Goal: Task Accomplishment & Management: Complete application form

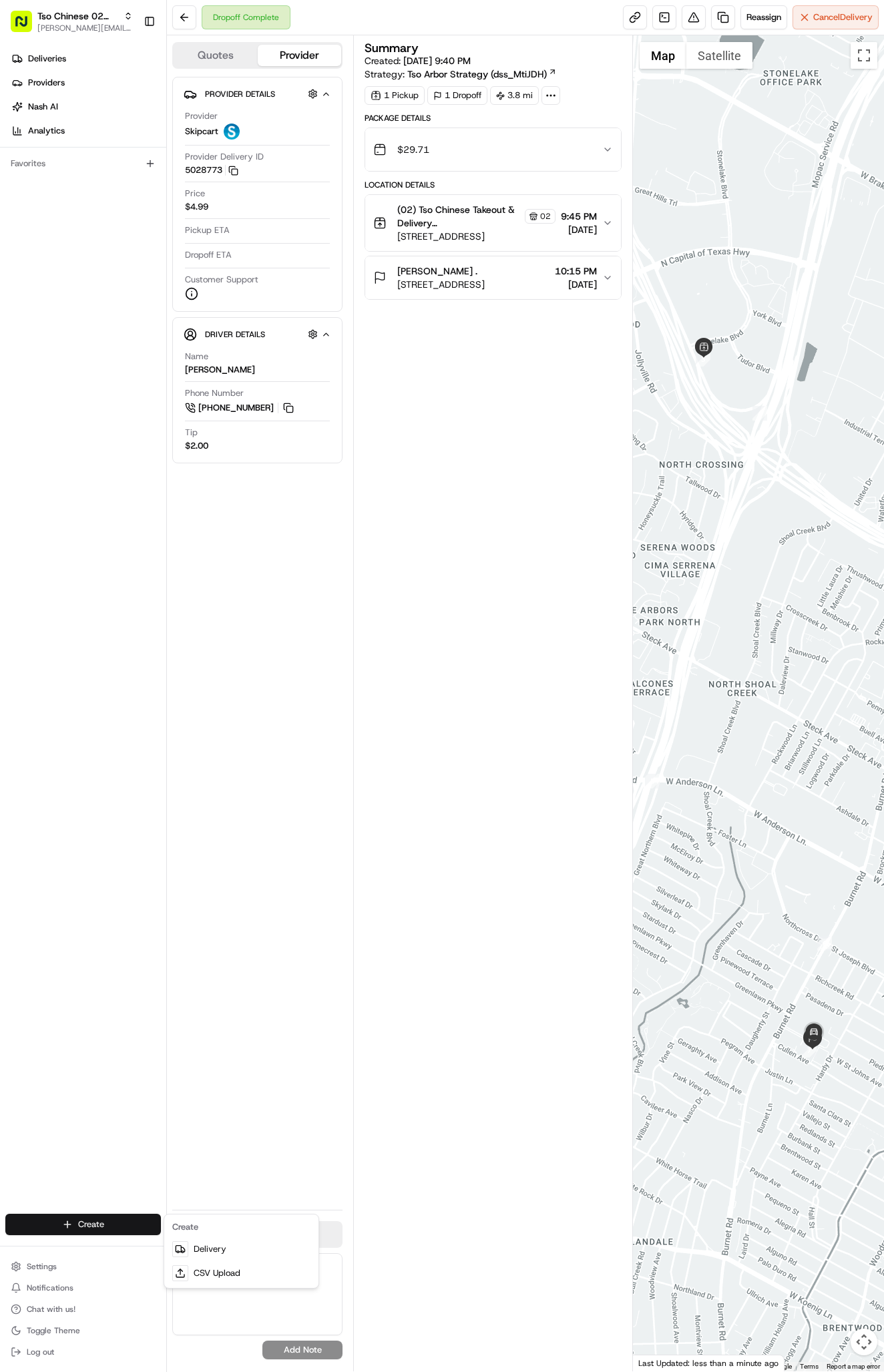
click at [68, 1227] on html "Tso Chinese 02 Arbor [PERSON_NAME][EMAIL_ADDRESS][DOMAIN_NAME] Toggle Sidebar D…" at bounding box center [442, 686] width 884 height 1372
click at [209, 1247] on link "Delivery" at bounding box center [241, 1249] width 149 height 24
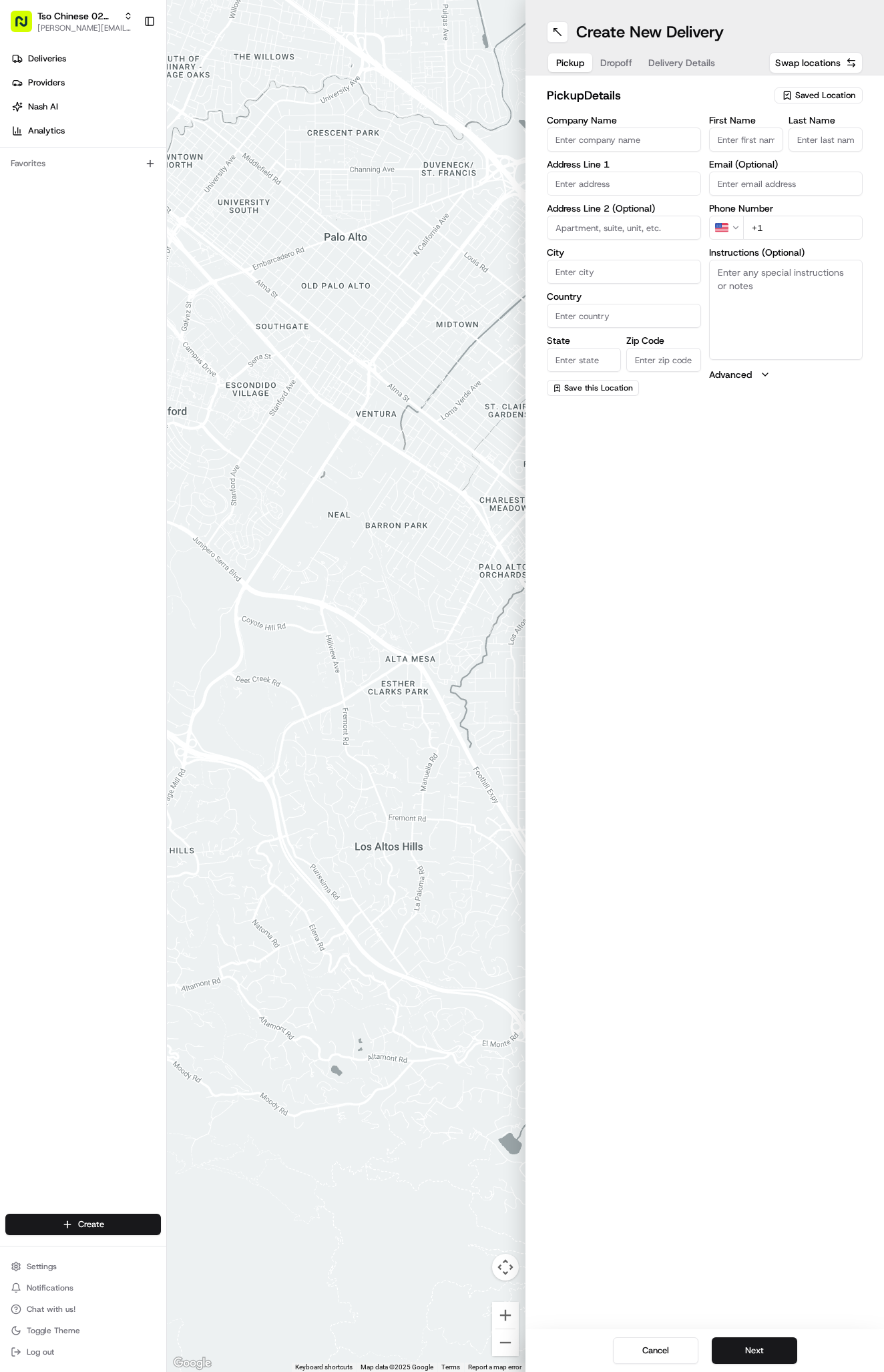
click at [820, 97] on span "Saved Location" at bounding box center [825, 95] width 60 height 12
click at [803, 145] on span "(02) Tso Chinese Takeout & Delivery [GEOGRAPHIC_DATA] (02)" at bounding box center [796, 152] width 164 height 24
type input "(02) Tso Chinese Takeout & Delivery [GEOGRAPHIC_DATA]"
type input "Bldg E Ste 402"
type input "Austin"
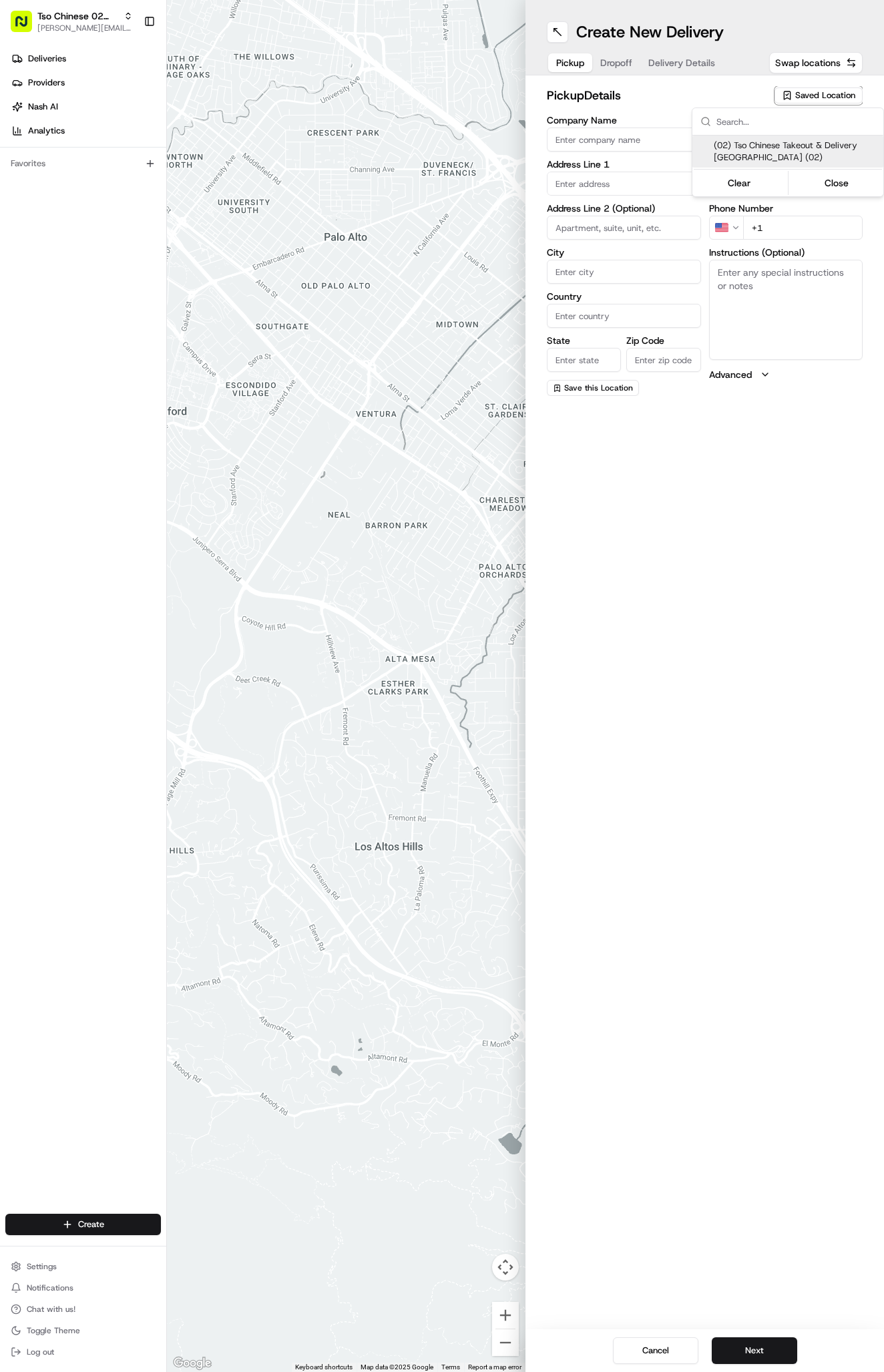
type input "US"
type input "[GEOGRAPHIC_DATA]"
type input "78759"
type input "Tso Chinese"
type input "Arboretum Crossing Manager"
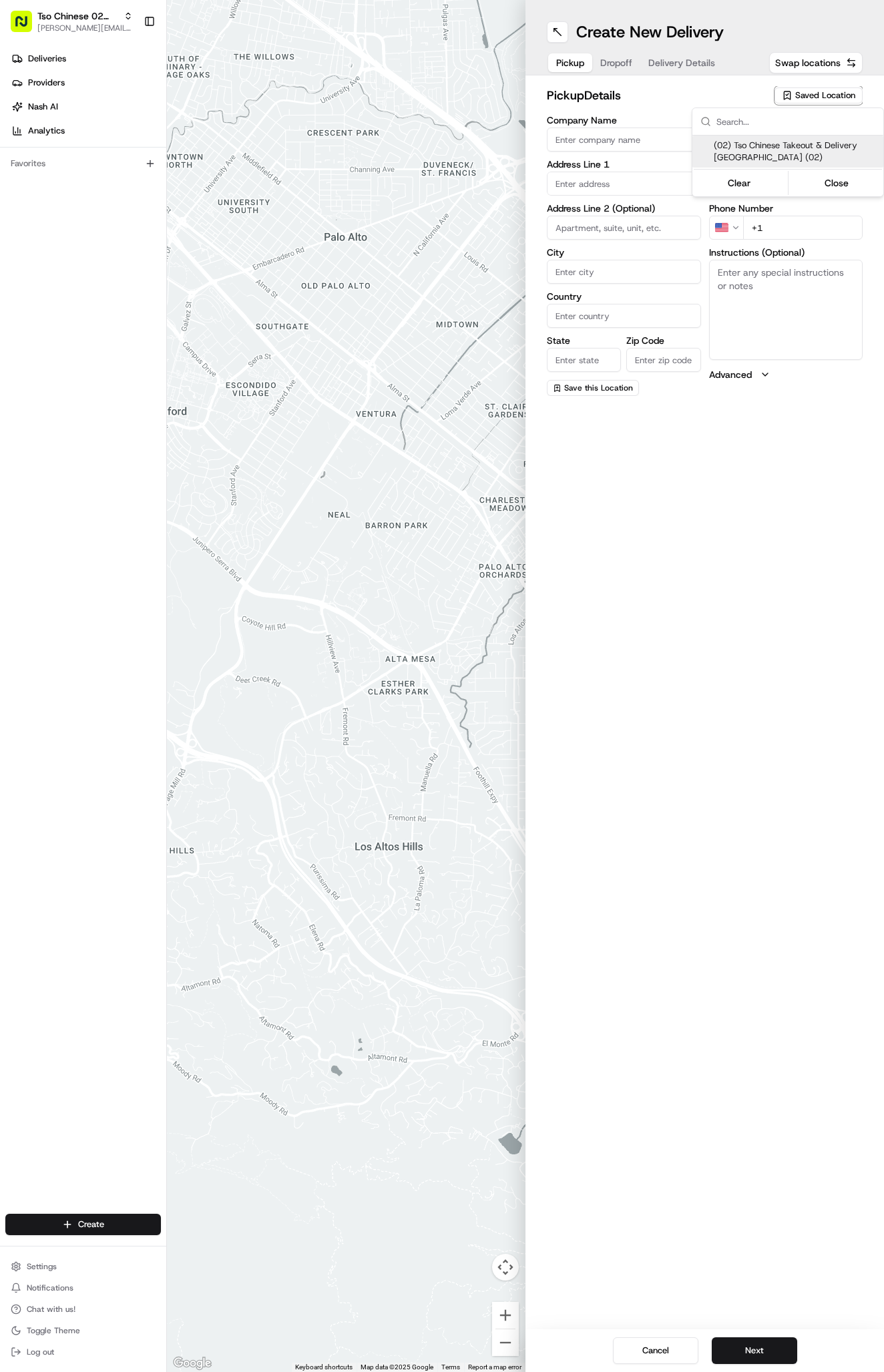
type input "[EMAIL_ADDRESS][DOMAIN_NAME]"
type input "[PHONE_NUMBER]"
type textarea "Submit a picture displaying address & food as Proof of Delivery. Envía una foto…"
type input "[STREET_ADDRESS]"
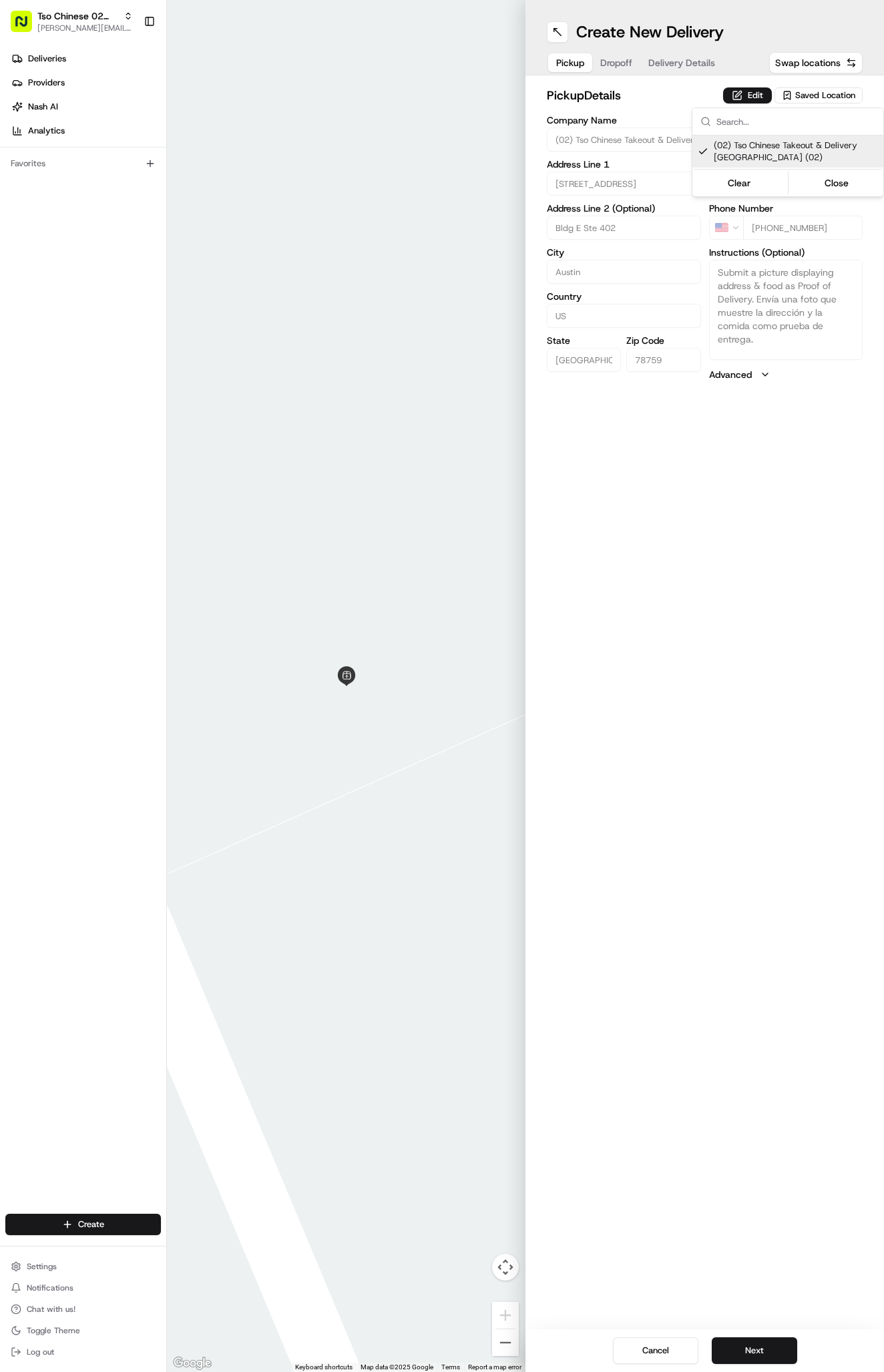
click at [629, 18] on html "Tso Chinese 02 Arbor [PERSON_NAME][EMAIL_ADDRESS][DOMAIN_NAME] Toggle Sidebar D…" at bounding box center [442, 686] width 884 height 1372
click at [674, 40] on h1 "Create New Delivery" at bounding box center [650, 32] width 147 height 21
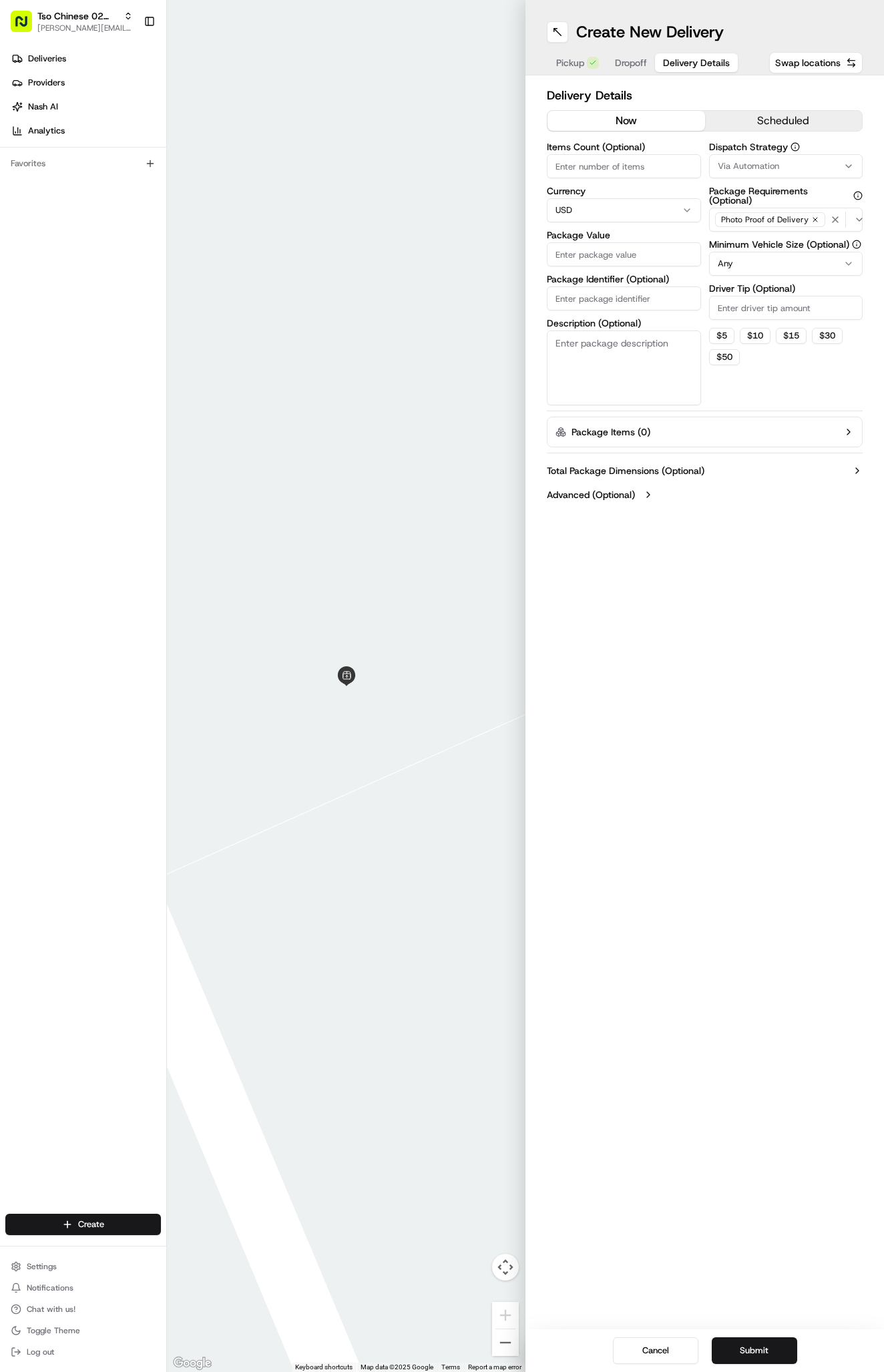
click at [674, 63] on span "Delivery Details" at bounding box center [696, 63] width 67 height 13
click at [728, 164] on span "Via Automation" at bounding box center [748, 166] width 61 height 12
click at [744, 233] on span "Tso Arbor Strategy" at bounding box center [796, 238] width 164 height 12
click at [758, 315] on html "Tso Chinese 02 Arbor [PERSON_NAME][EMAIL_ADDRESS][DOMAIN_NAME] Toggle Sidebar D…" at bounding box center [442, 686] width 884 height 1372
click at [758, 312] on input "Driver Tip (Optional)" at bounding box center [786, 308] width 155 height 24
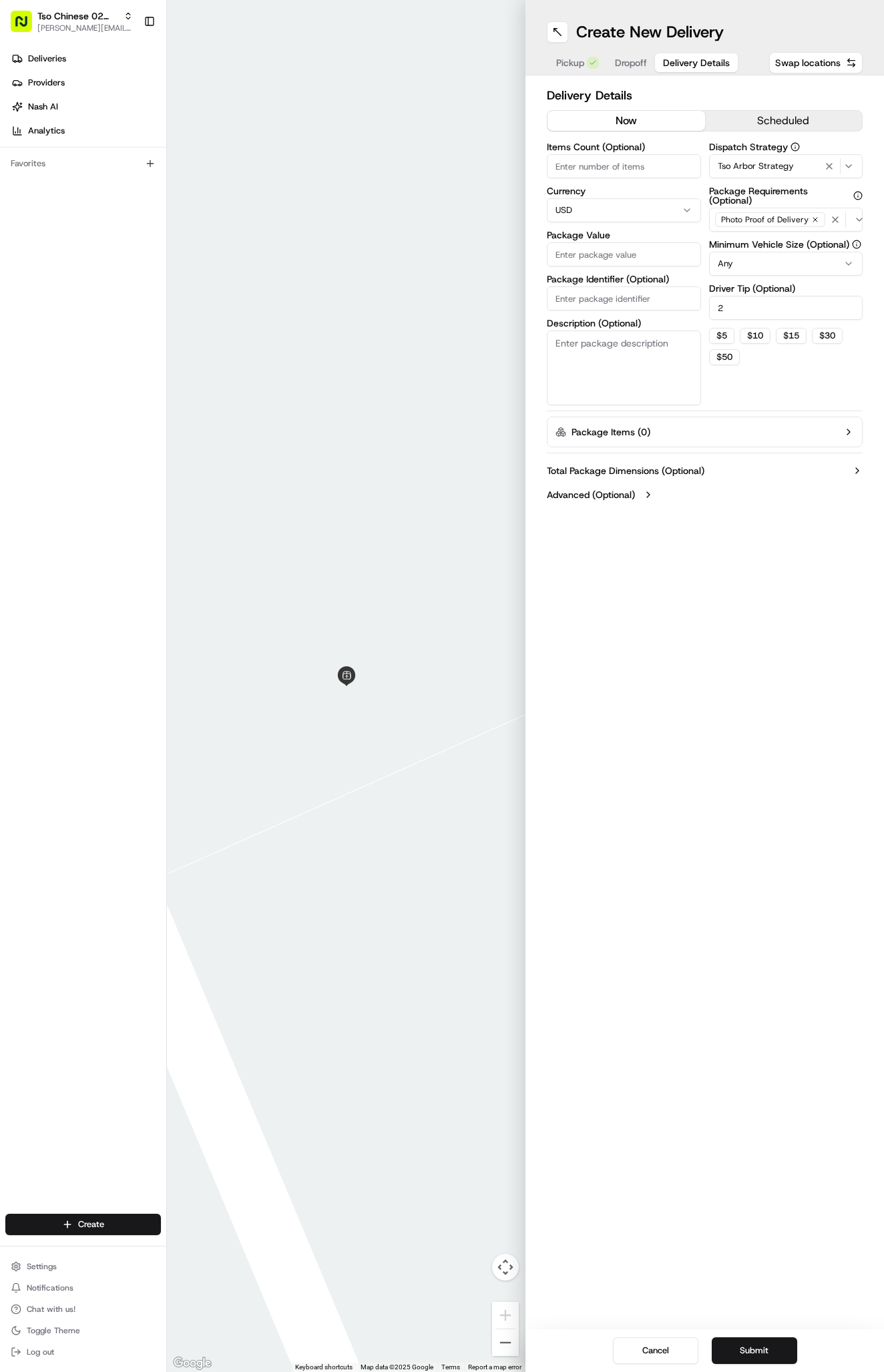
type input "2"
click at [584, 295] on input "Package Identifier (Optional)" at bounding box center [624, 298] width 155 height 24
paste input "3W1BF9T"
type input "3W1BF9T"
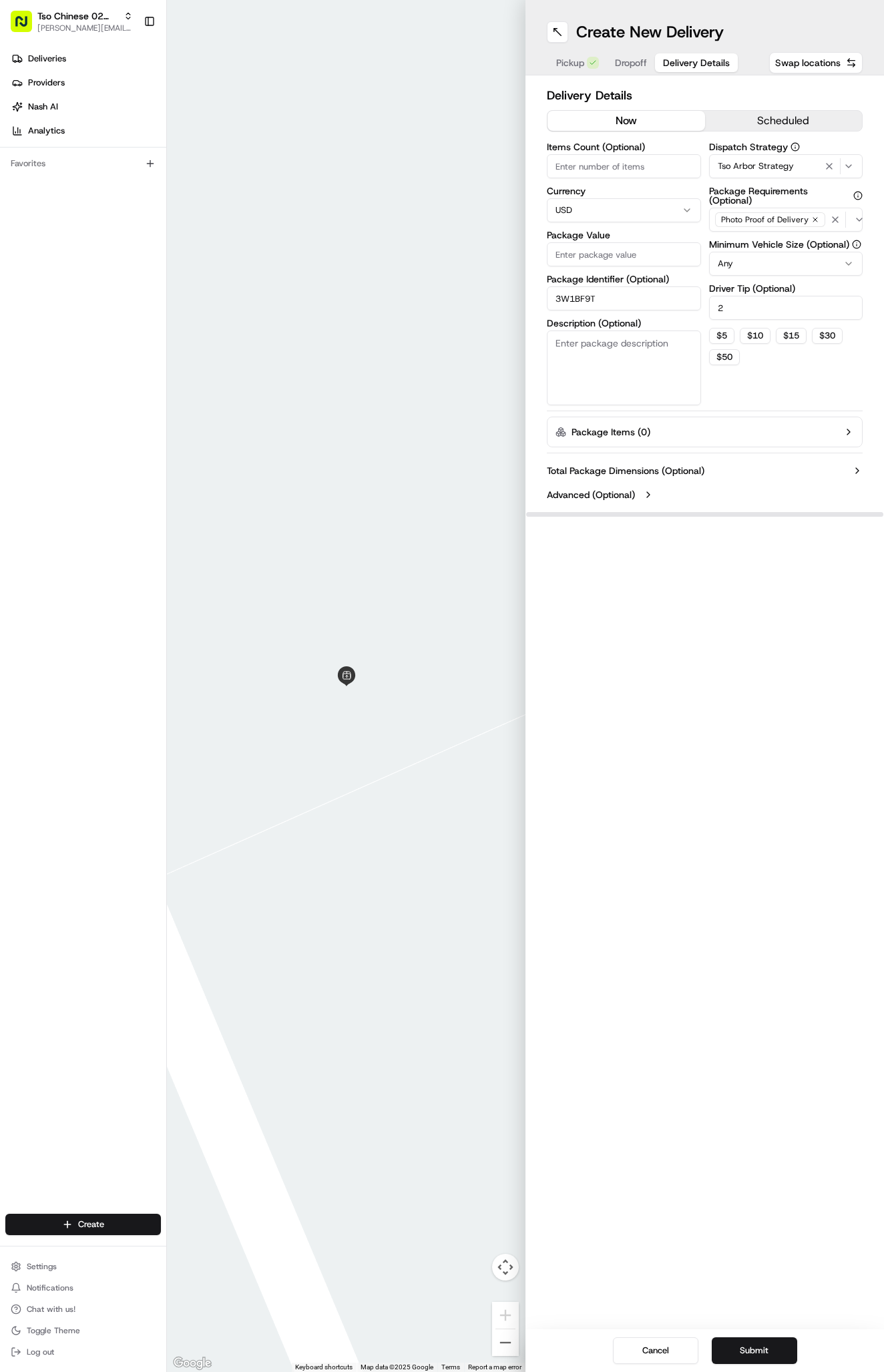
click at [582, 245] on input "Package Value" at bounding box center [624, 255] width 155 height 24
type input "54.5"
click at [631, 68] on span "Dropoff" at bounding box center [631, 63] width 32 height 13
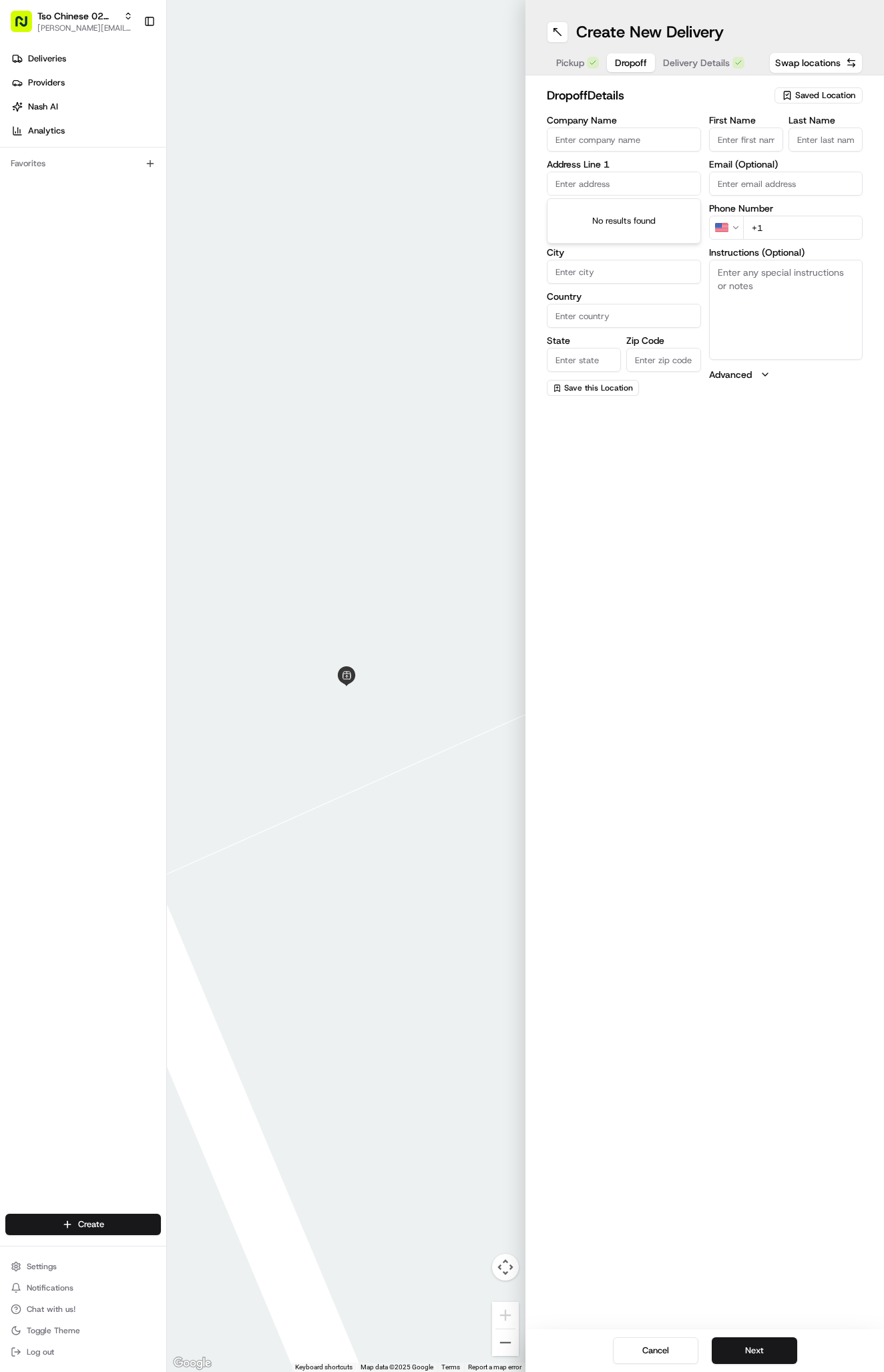
paste input "[GEOGRAPHIC_DATA] Dr"
click at [636, 198] on div "[STREET_ADDRESS] [STREET_ADDRESS] [STREET_ADDRESS]" at bounding box center [624, 231] width 155 height 67
click at [647, 220] on div "[STREET_ADDRESS]" at bounding box center [624, 212] width 147 height 20
type input "[STREET_ADDRESS]"
type input "Austin"
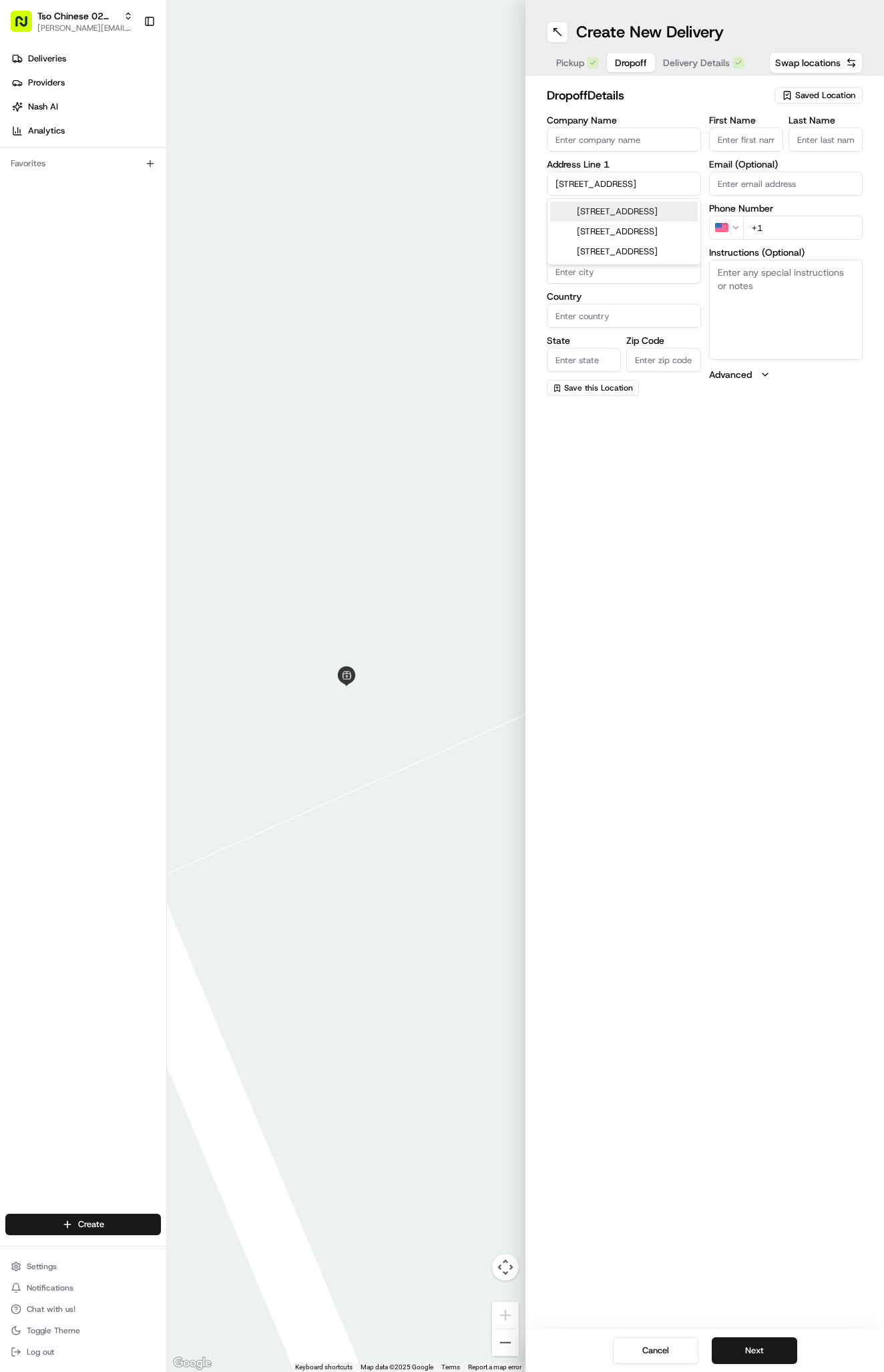
type input "[GEOGRAPHIC_DATA]"
type input "78758"
type input "[STREET_ADDRESS]"
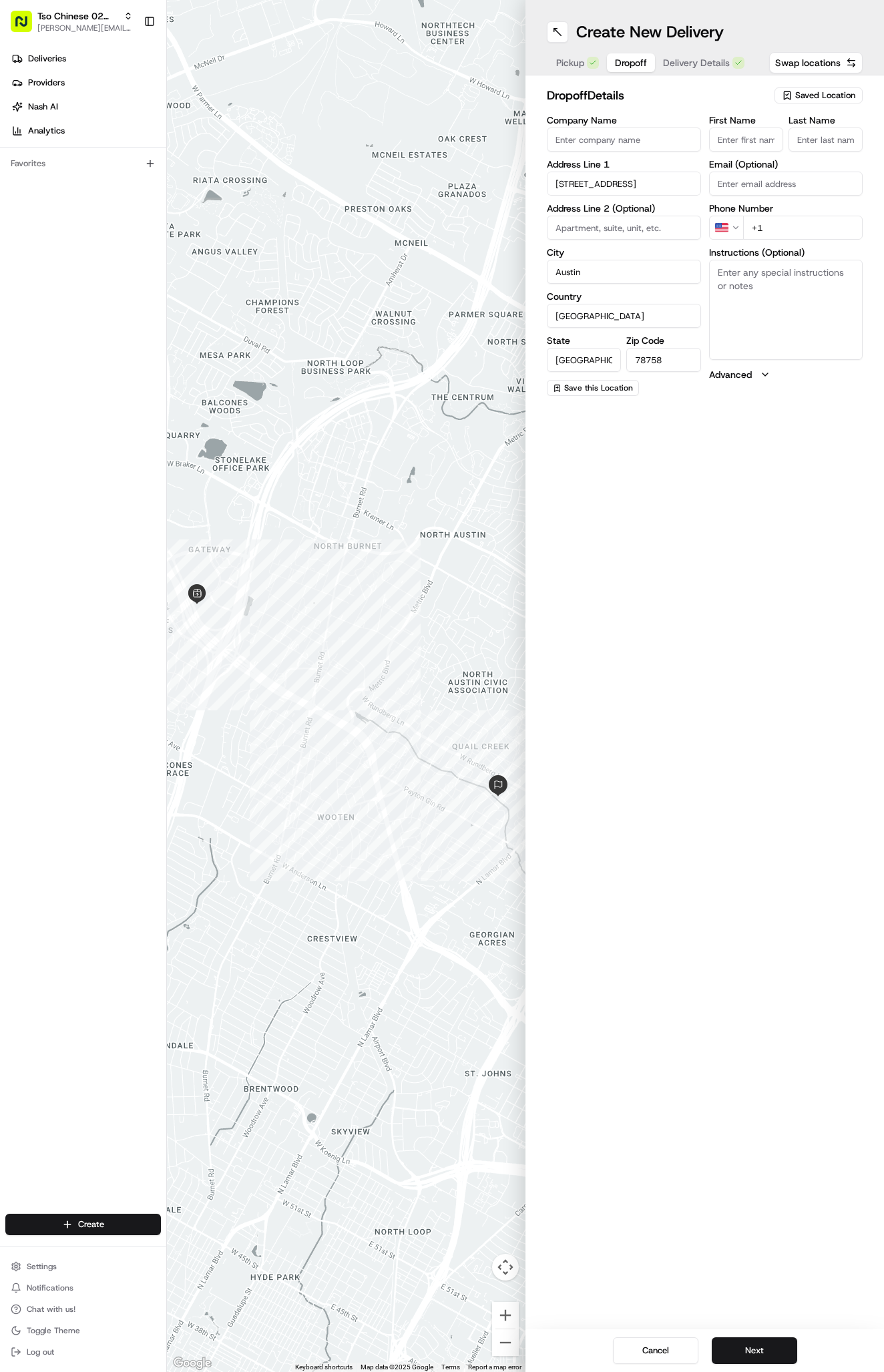
paste input "[PHONE_NUMBER]"
type input "[PHONE_NUMBER]"
paste input "[PERSON_NAME]"
type input "[PERSON_NAME]"
type input "."
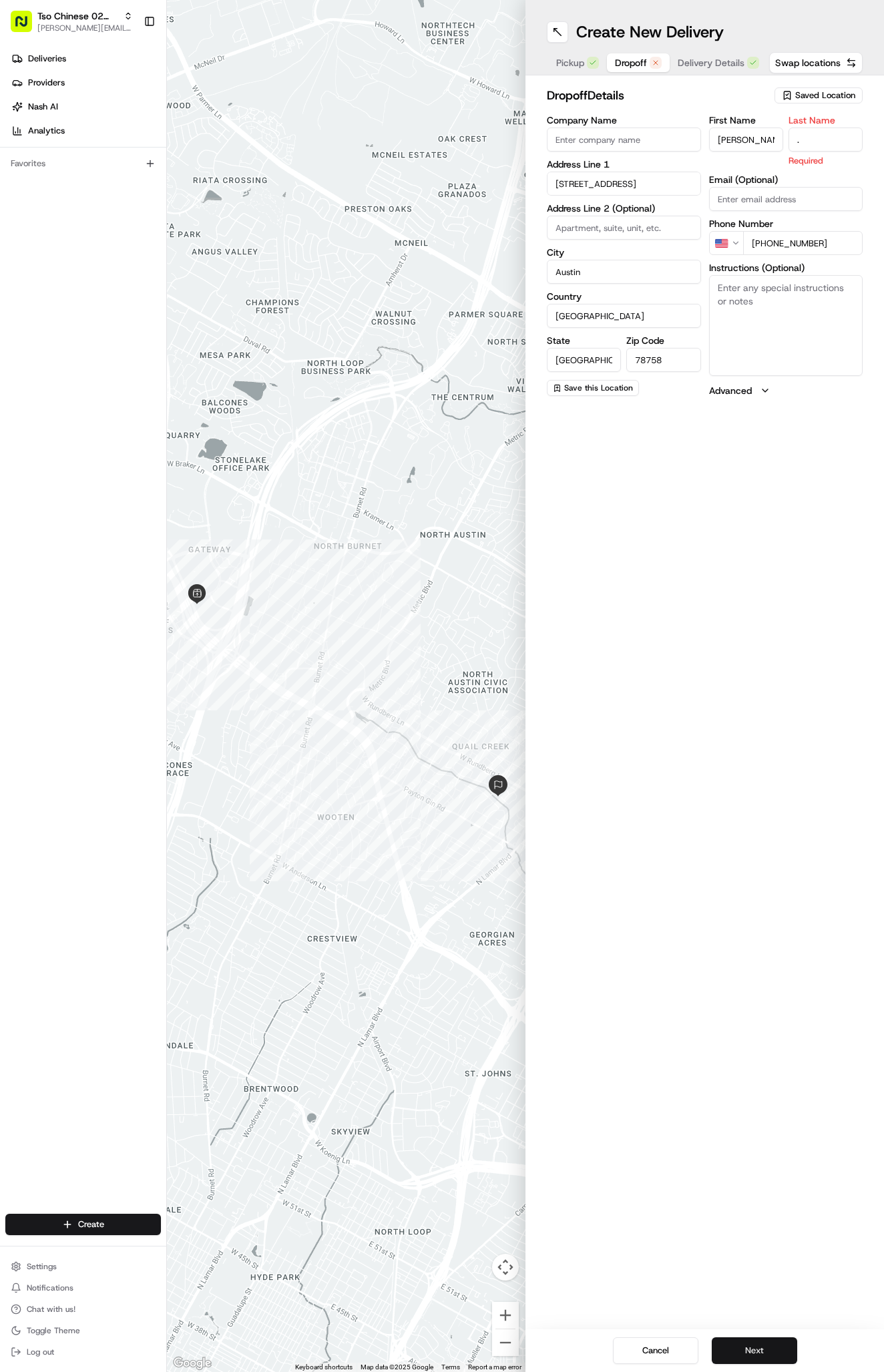
click at [755, 1355] on button "Next" at bounding box center [754, 1351] width 85 height 27
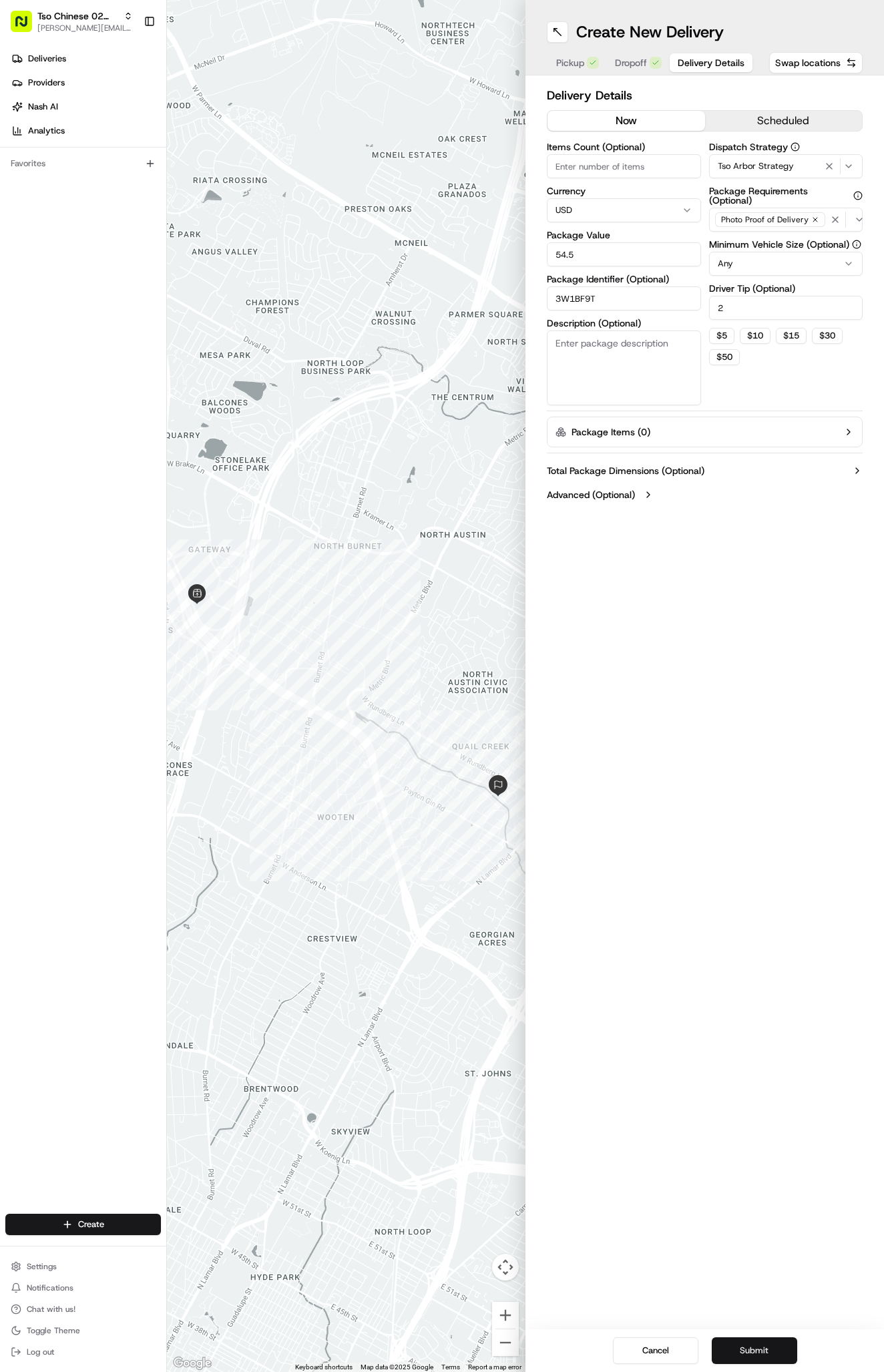
click at [755, 1355] on button "Submit" at bounding box center [754, 1351] width 85 height 27
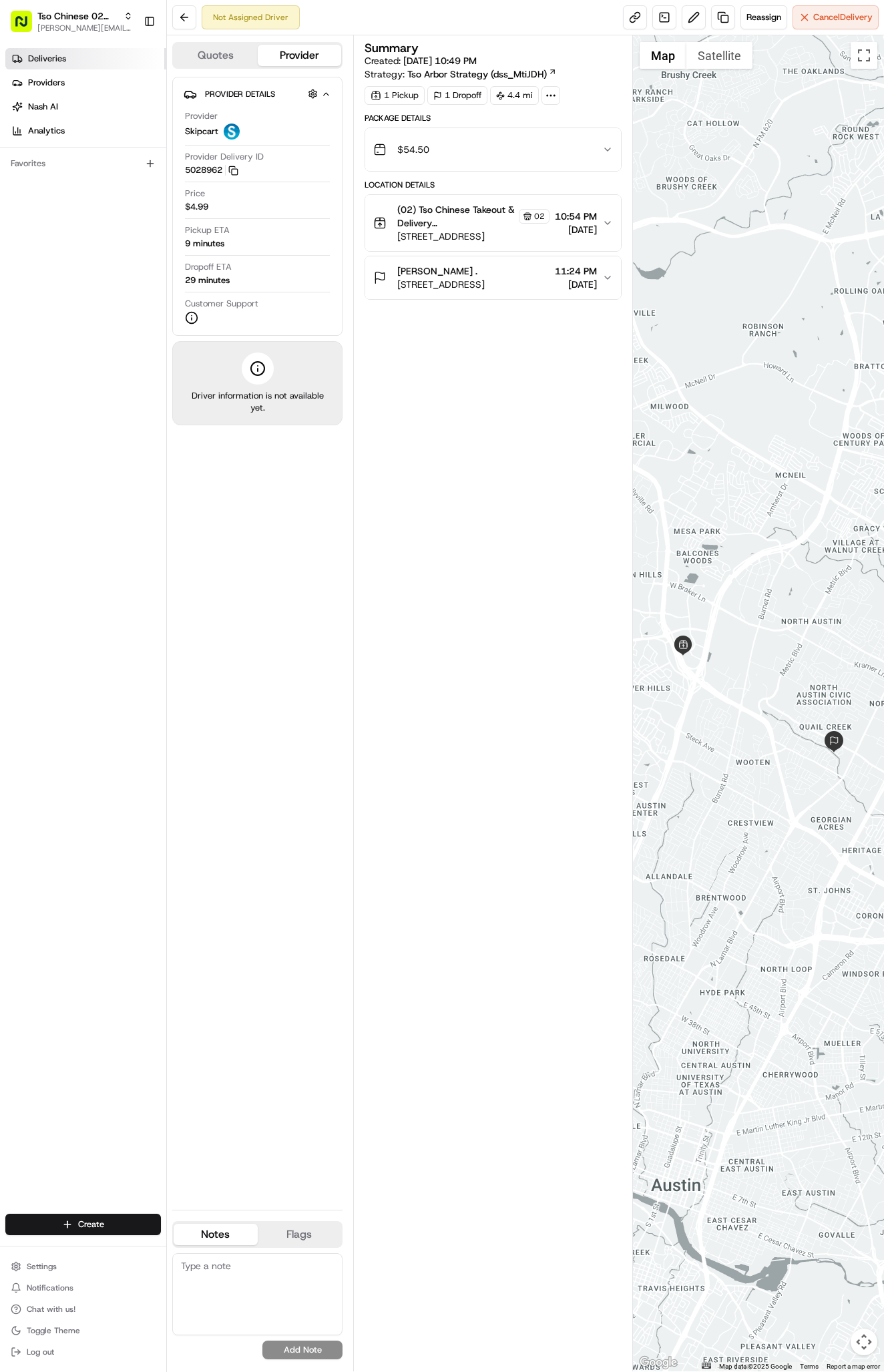
click at [88, 54] on link "Deliveries" at bounding box center [86, 59] width 161 height 21
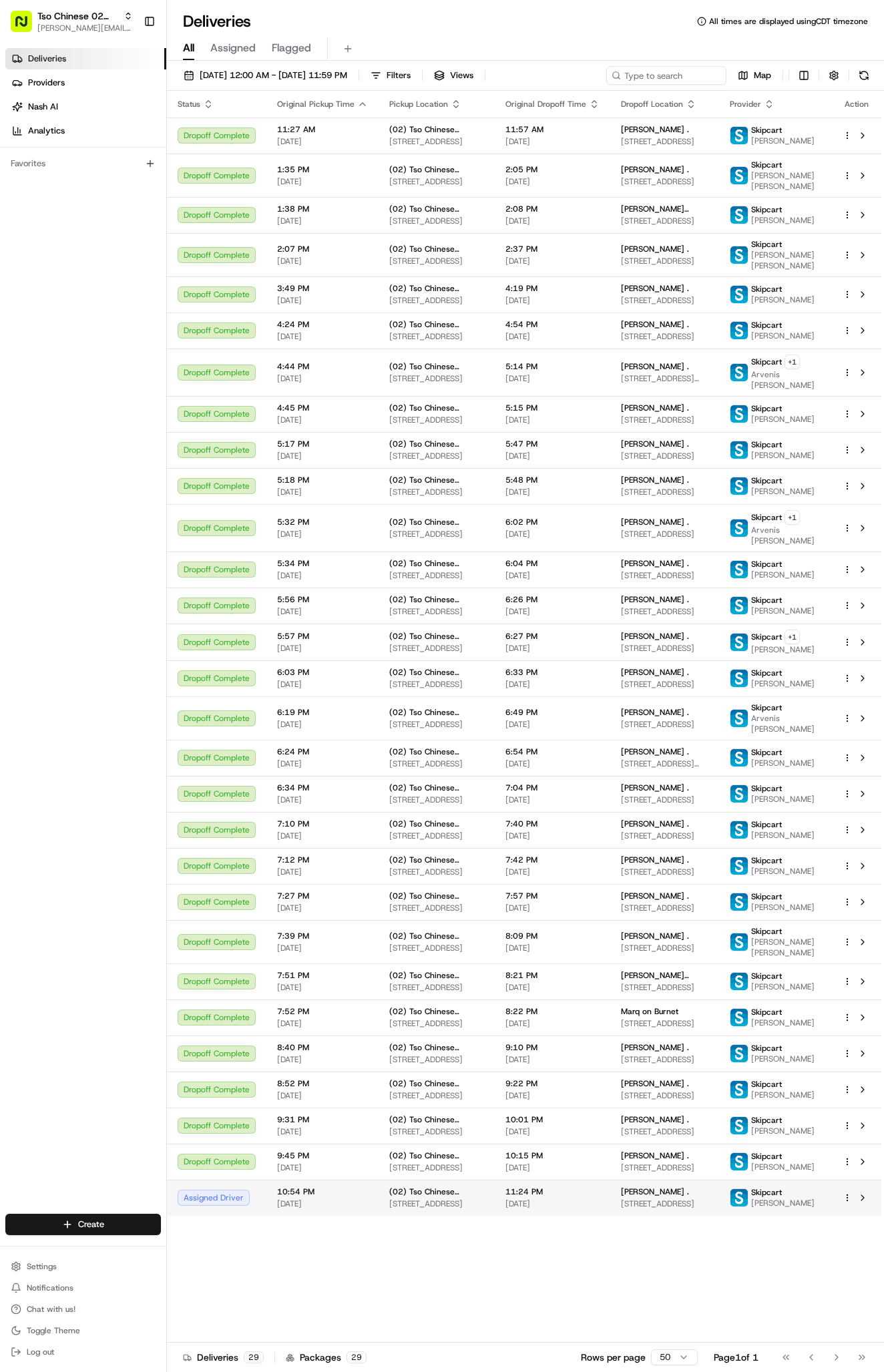
click at [744, 1216] on td "Skipcart [PERSON_NAME]" at bounding box center [775, 1197] width 114 height 36
